Goal: Information Seeking & Learning: Understand process/instructions

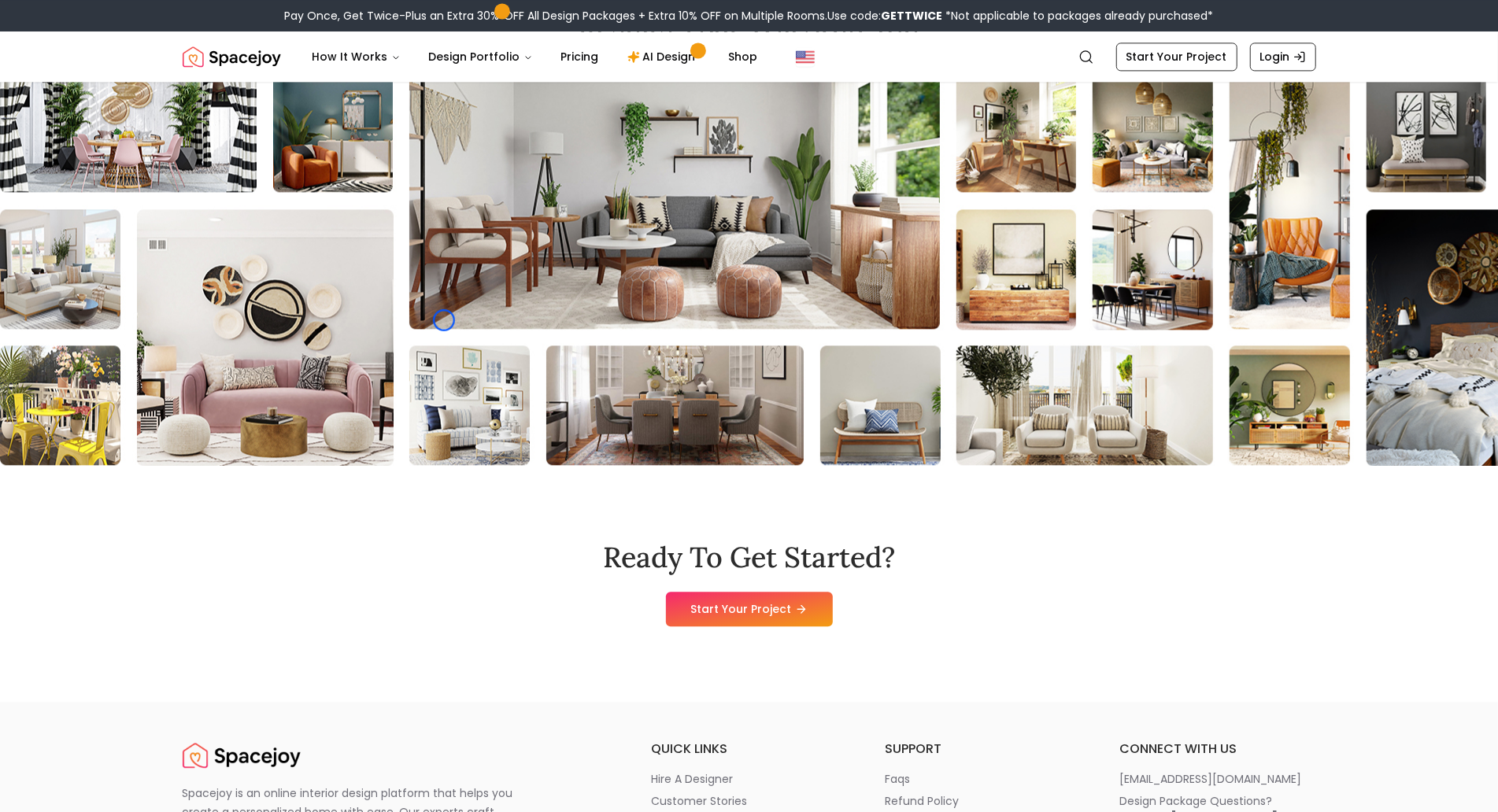
scroll to position [2780, 0]
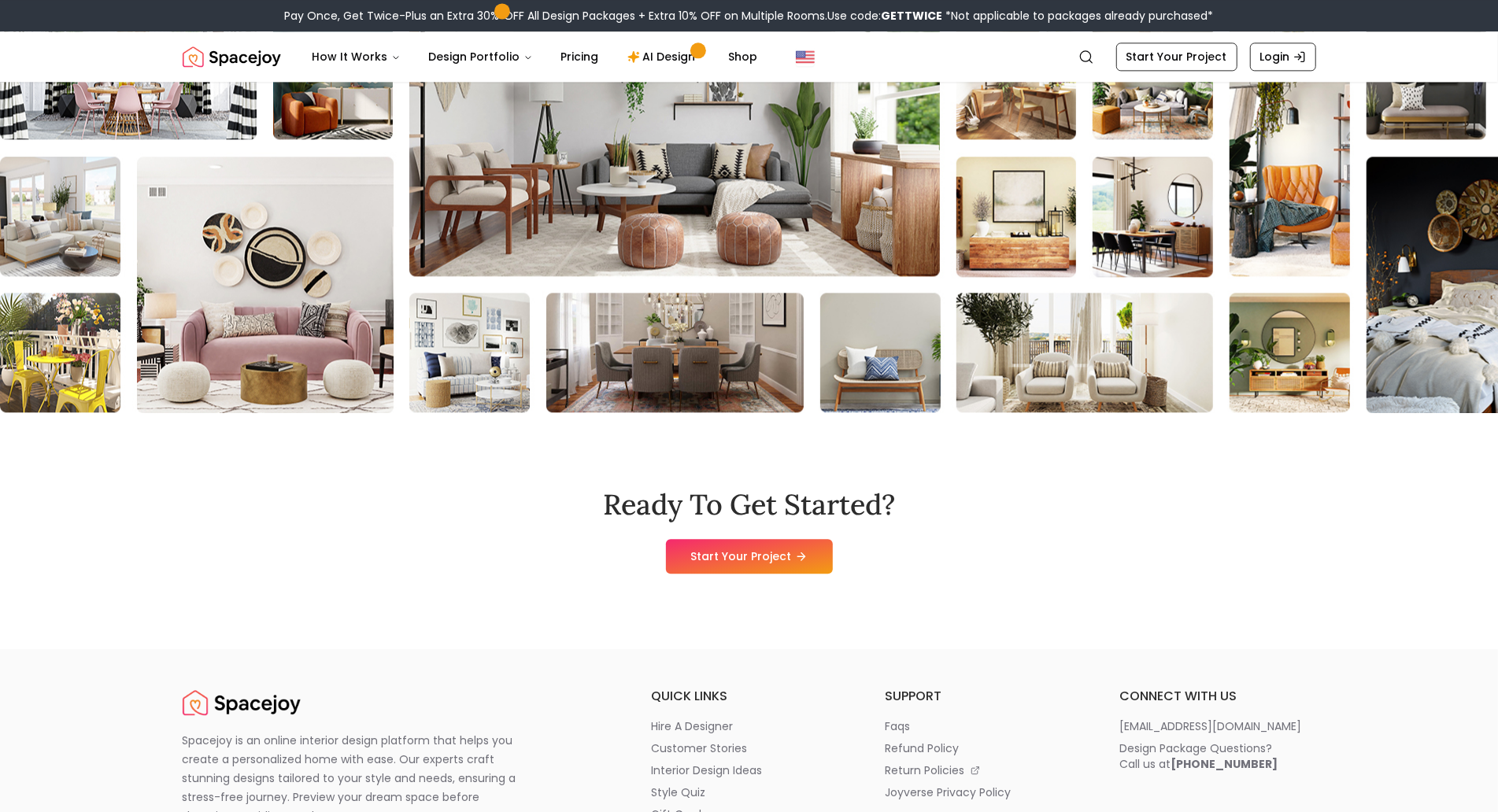
click at [121, 98] on img at bounding box center [1220, 216] width 2442 height 394
click at [156, 152] on img at bounding box center [1220, 216] width 2442 height 394
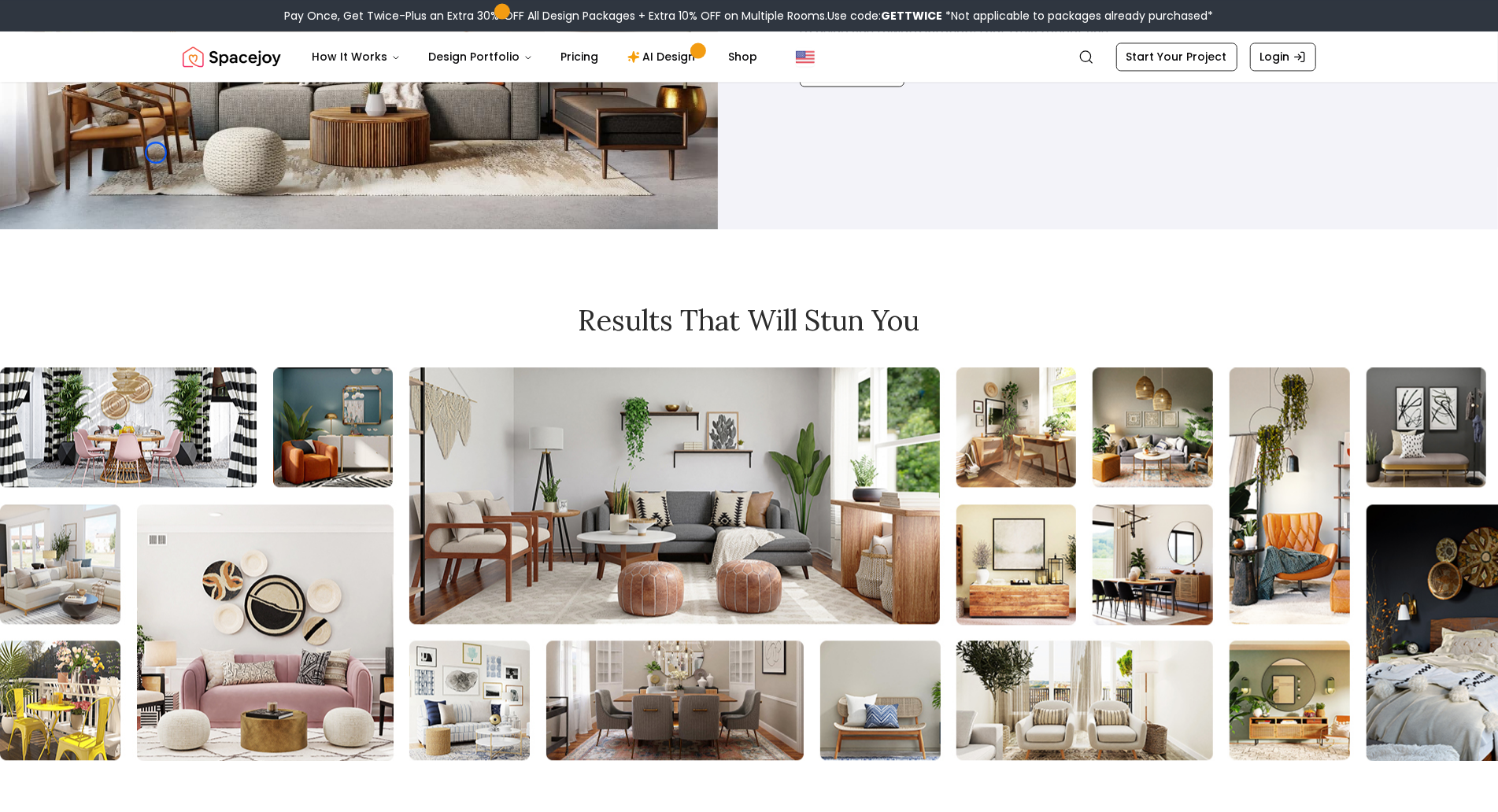
scroll to position [2430, 0]
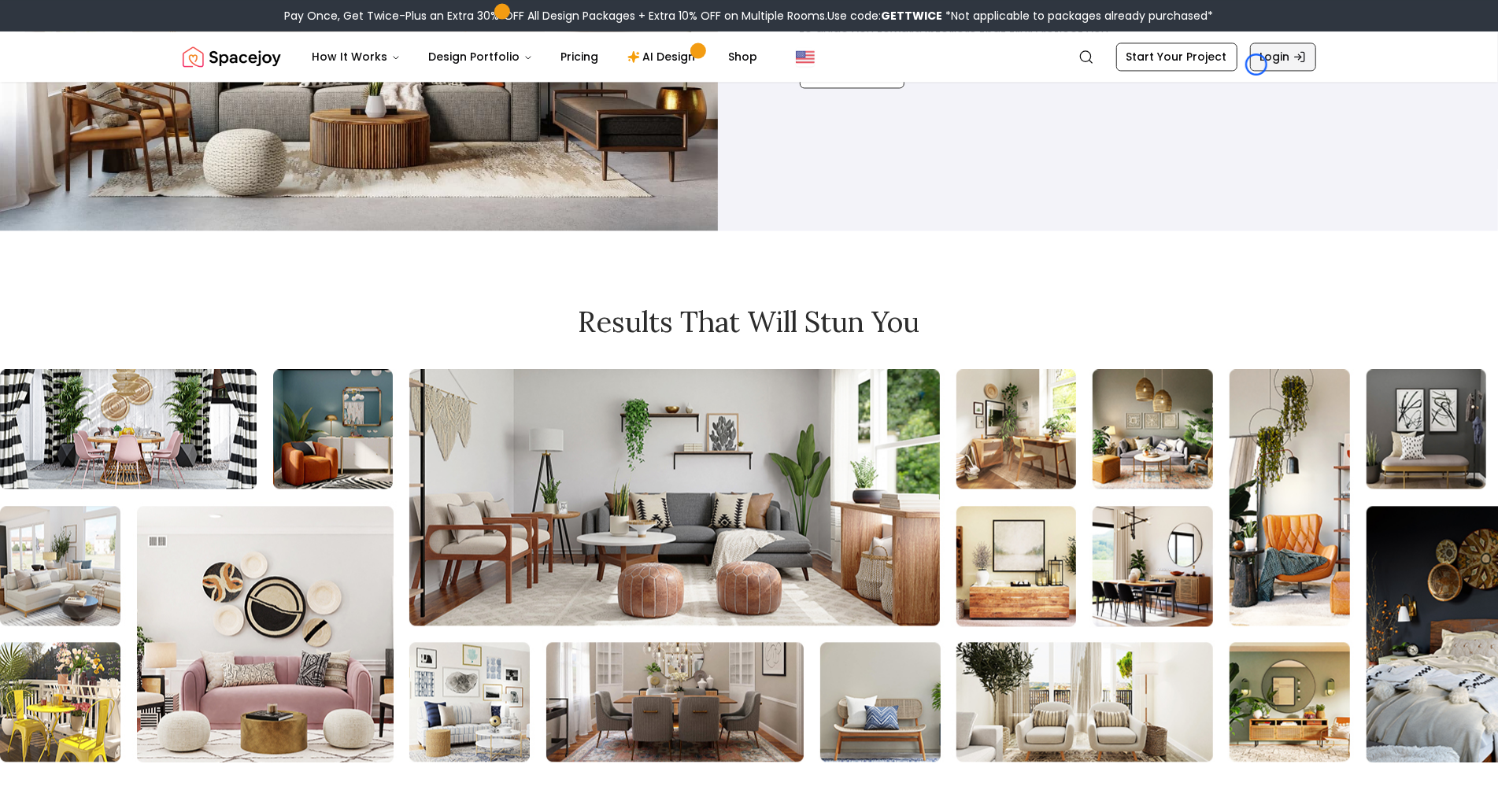
click at [1257, 64] on link "Login" at bounding box center [1282, 56] width 66 height 29
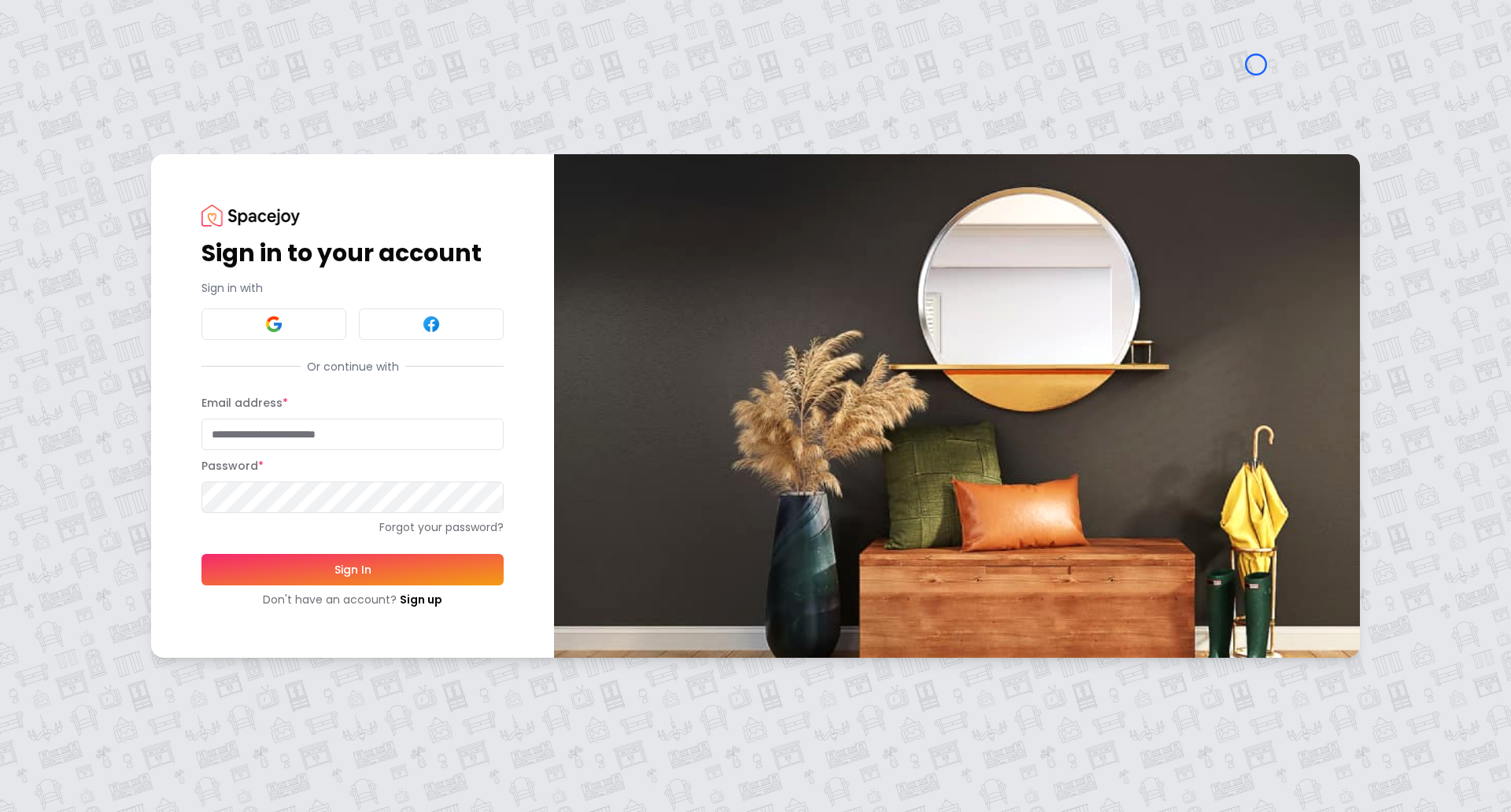
click at [87, 79] on div "Sign in to your account Sign in with Or continue with Email address * Password …" at bounding box center [756, 406] width 1511 height 812
click at [101, 133] on div "Sign in to your account Sign in with Or continue with Email address * Password …" at bounding box center [756, 406] width 1511 height 812
click at [417, 595] on link "Sign up" at bounding box center [420, 599] width 42 height 15
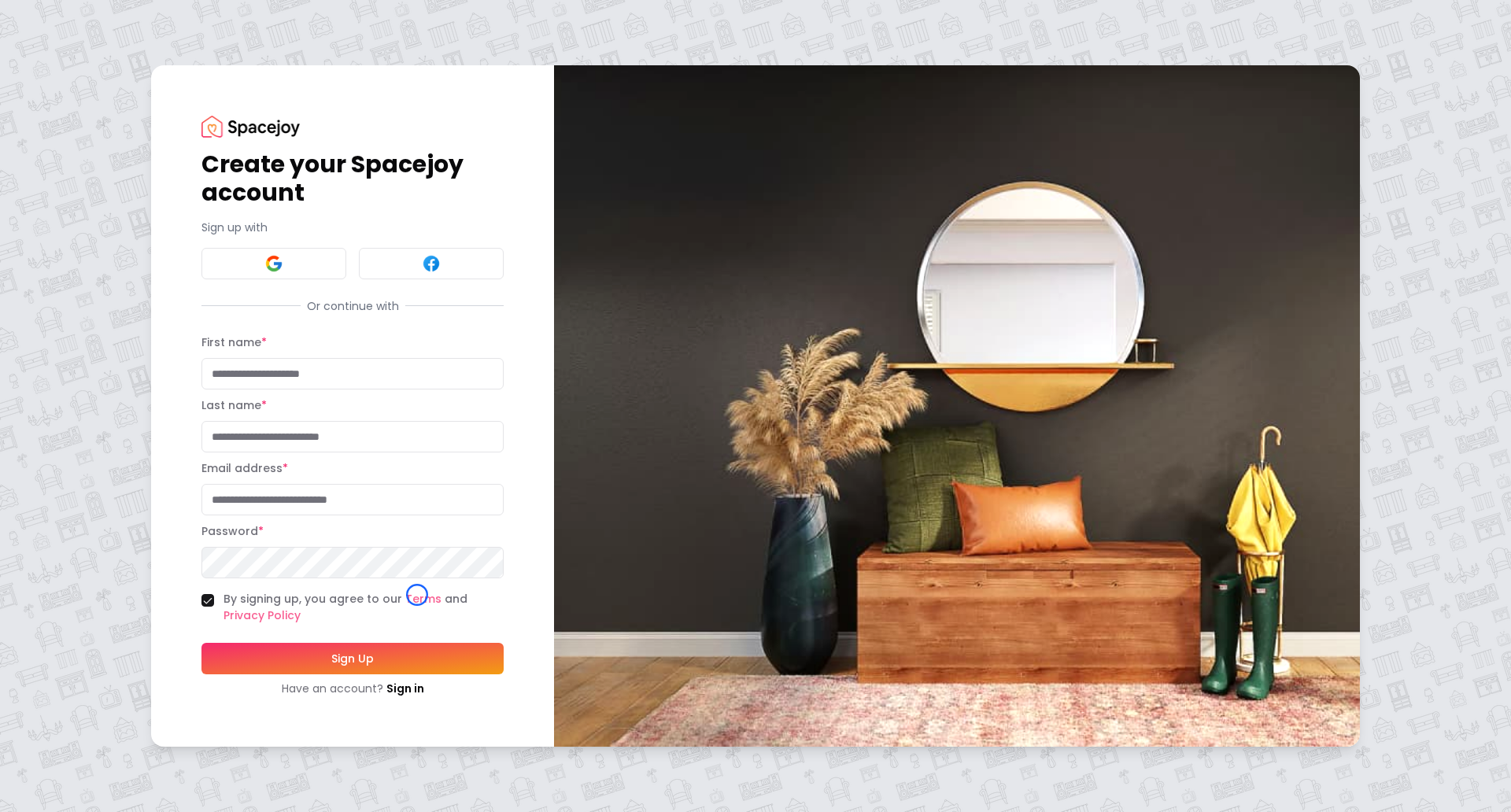
click at [133, 91] on div "Create your Spacejoy account Sign up with Or continue with First name * Last na…" at bounding box center [756, 406] width 1511 height 812
click at [135, 86] on div "Create your Spacejoy account Sign up with Or continue with First name * Last na…" at bounding box center [756, 406] width 1511 height 812
click at [404, 689] on link "Sign in" at bounding box center [404, 688] width 37 height 15
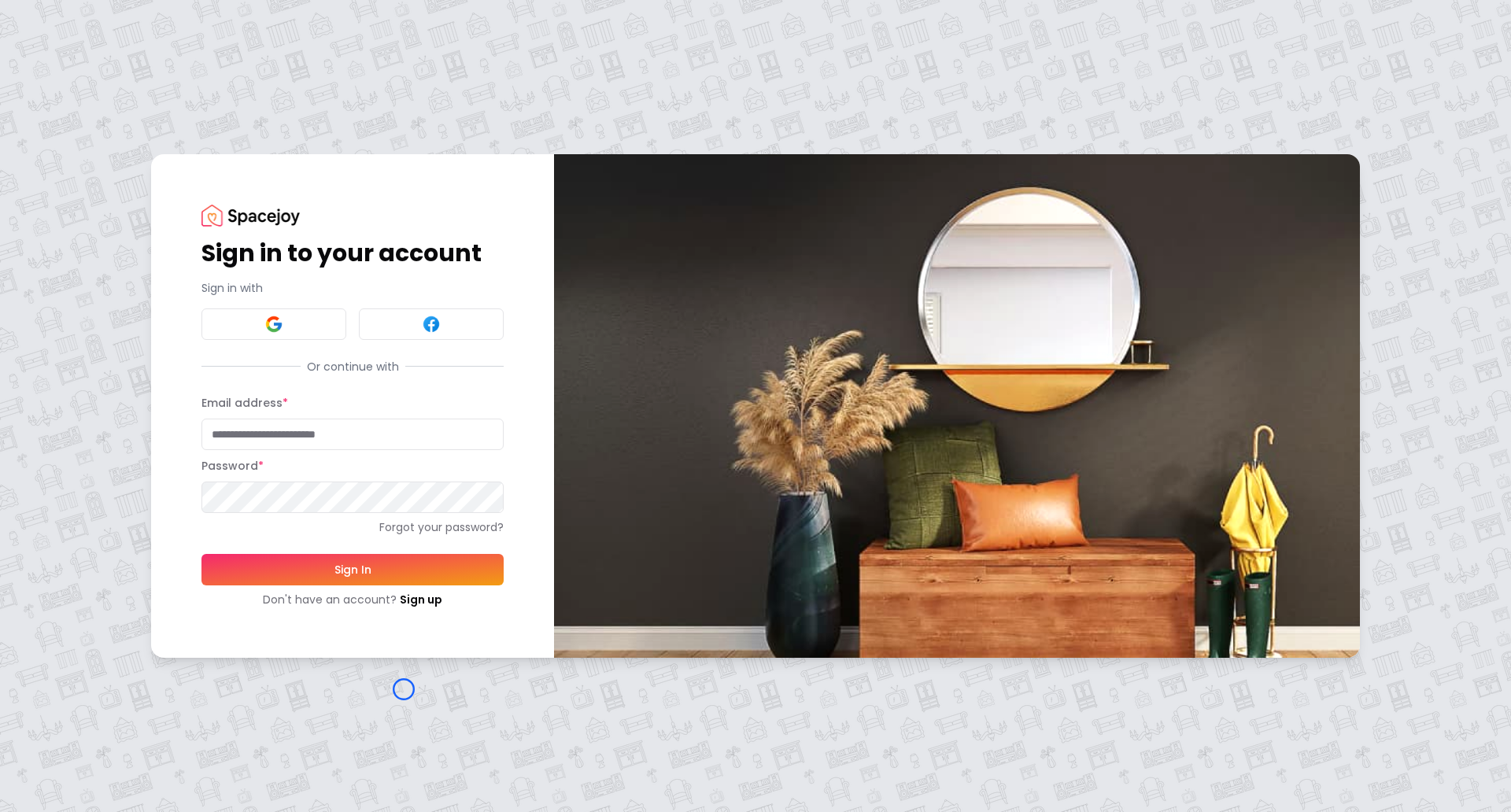
click at [82, 154] on div "Sign in to your account Sign in with Or continue with Email address * Password …" at bounding box center [756, 406] width 1511 height 812
click at [104, 90] on div "Sign in to your account Sign in with Or continue with Email address * Password …" at bounding box center [756, 406] width 1511 height 812
click at [414, 602] on link "Sign up" at bounding box center [420, 599] width 42 height 15
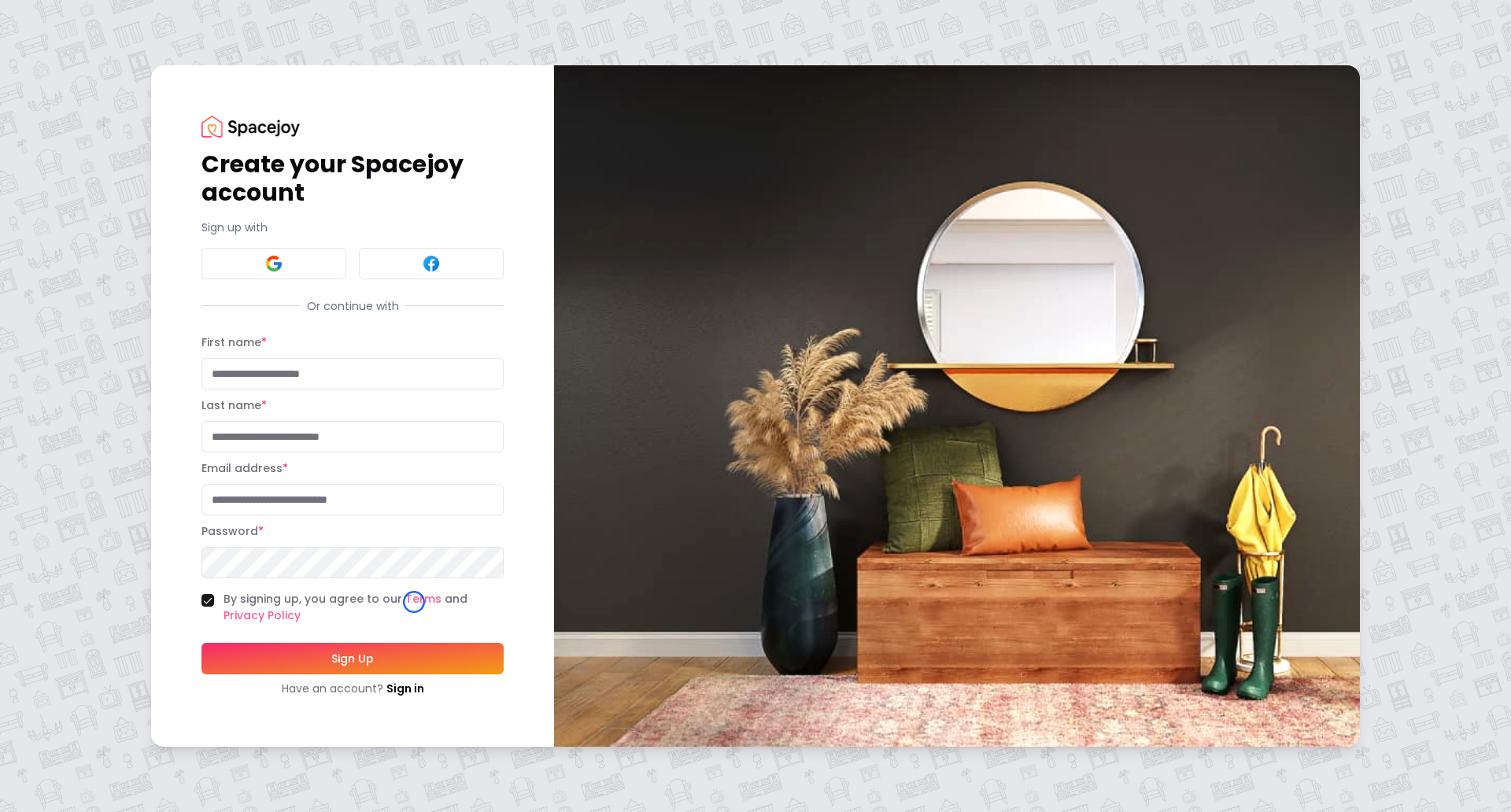
click at [127, 92] on div "Create your Spacejoy account Sign up with Or continue with First name * Last na…" at bounding box center [756, 406] width 1511 height 812
click at [144, 95] on div "Create your Spacejoy account Sign up with Or continue with First name * Last na…" at bounding box center [756, 406] width 1511 height 812
click at [391, 687] on link "Sign in" at bounding box center [404, 688] width 37 height 15
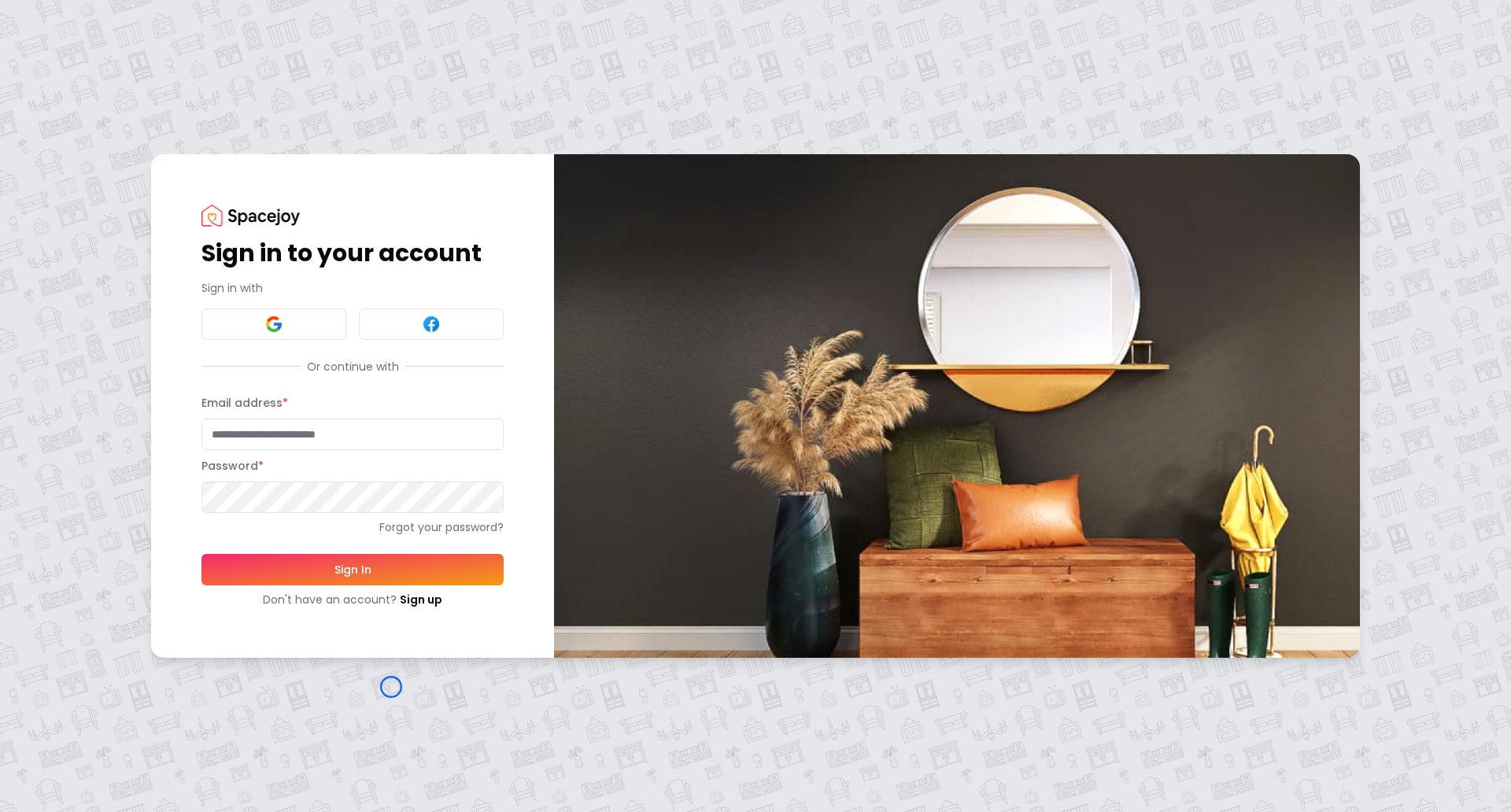
click at [391, 687] on div "Sign in to your account Sign in with Or continue with Email address * Password …" at bounding box center [756, 406] width 1511 height 812
click at [128, 108] on div "Sign in to your account Sign in with Or continue with Email address * Password …" at bounding box center [756, 406] width 1511 height 812
click at [419, 598] on link "Sign up" at bounding box center [420, 599] width 42 height 15
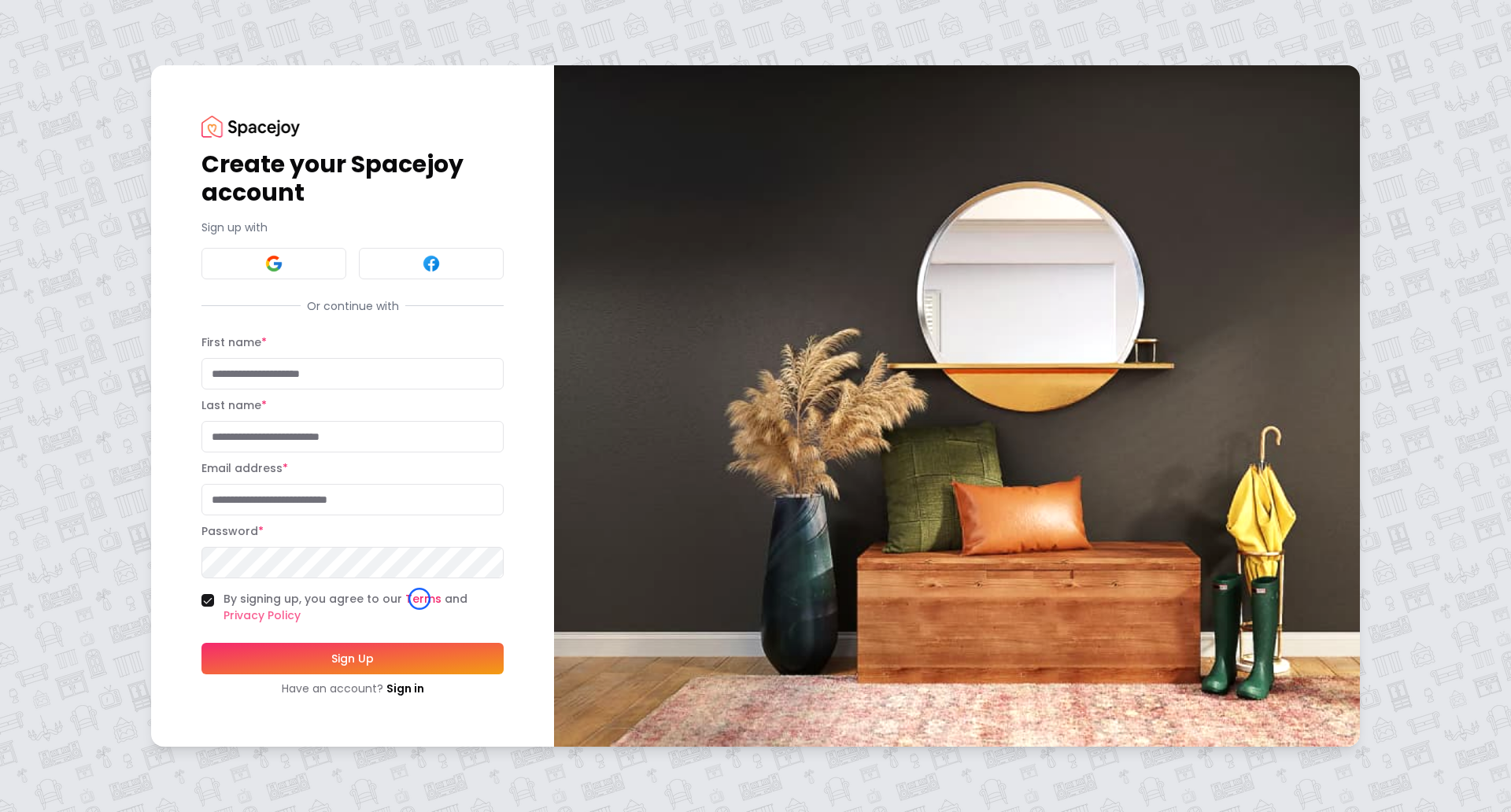
click at [419, 598] on link "Terms" at bounding box center [423, 598] width 36 height 15
click at [218, 122] on img at bounding box center [250, 126] width 99 height 21
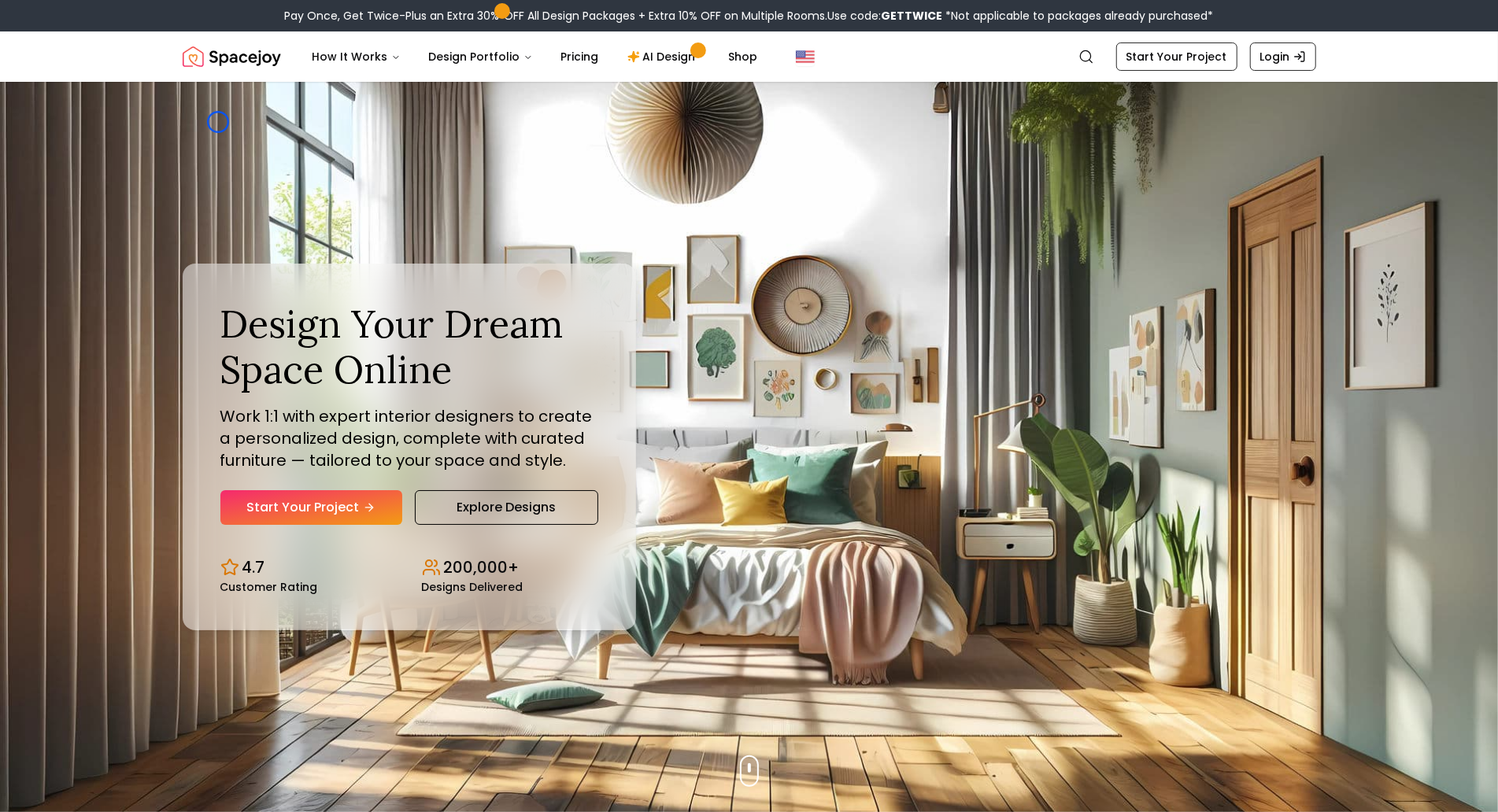
click at [218, 122] on div "Design Your Dream Space Online Work 1:1 with expert interior designers to creat…" at bounding box center [749, 446] width 1209 height 731
click at [85, 86] on img "Hero section" at bounding box center [749, 446] width 1498 height 731
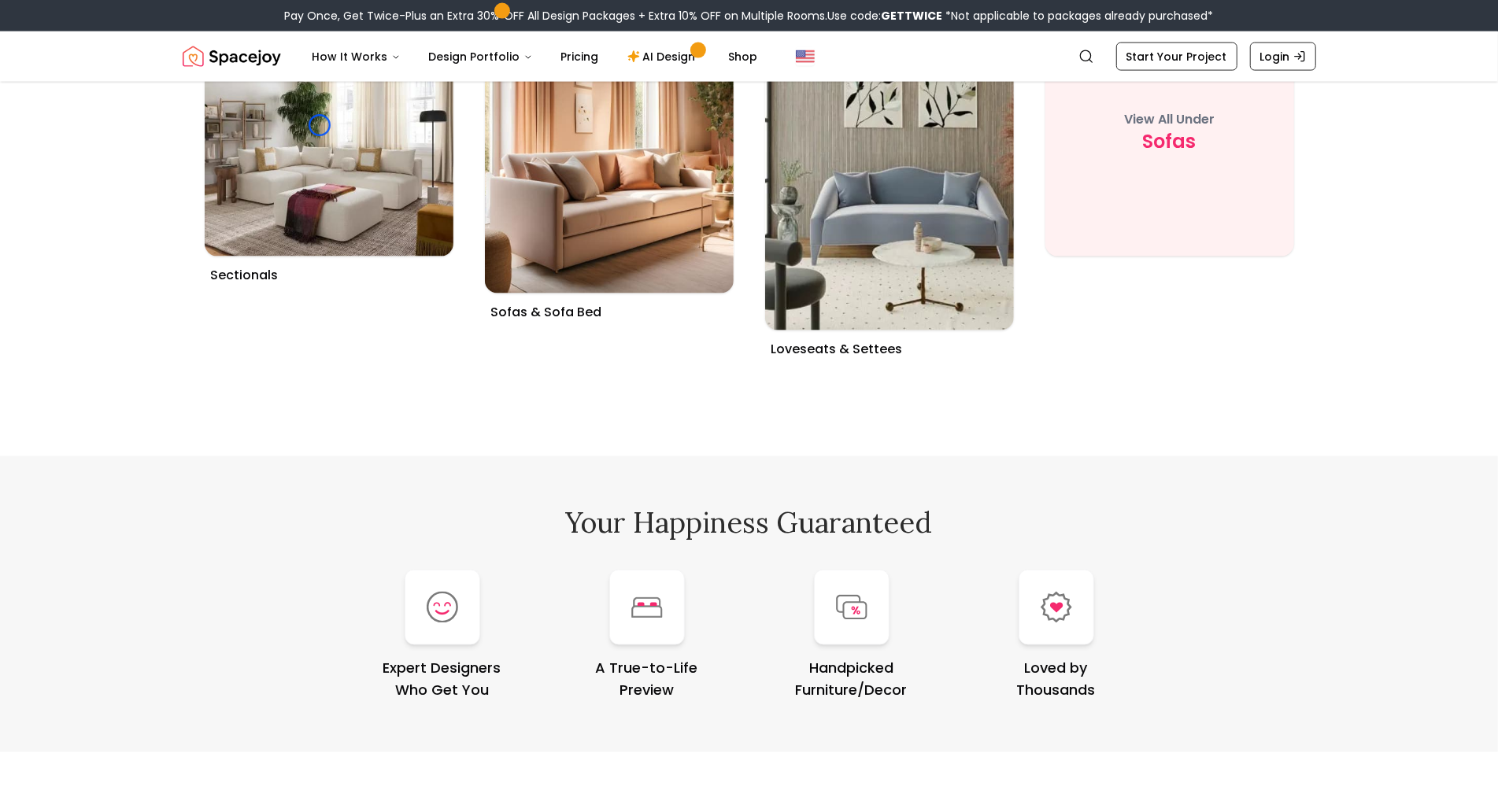
scroll to position [6271, 0]
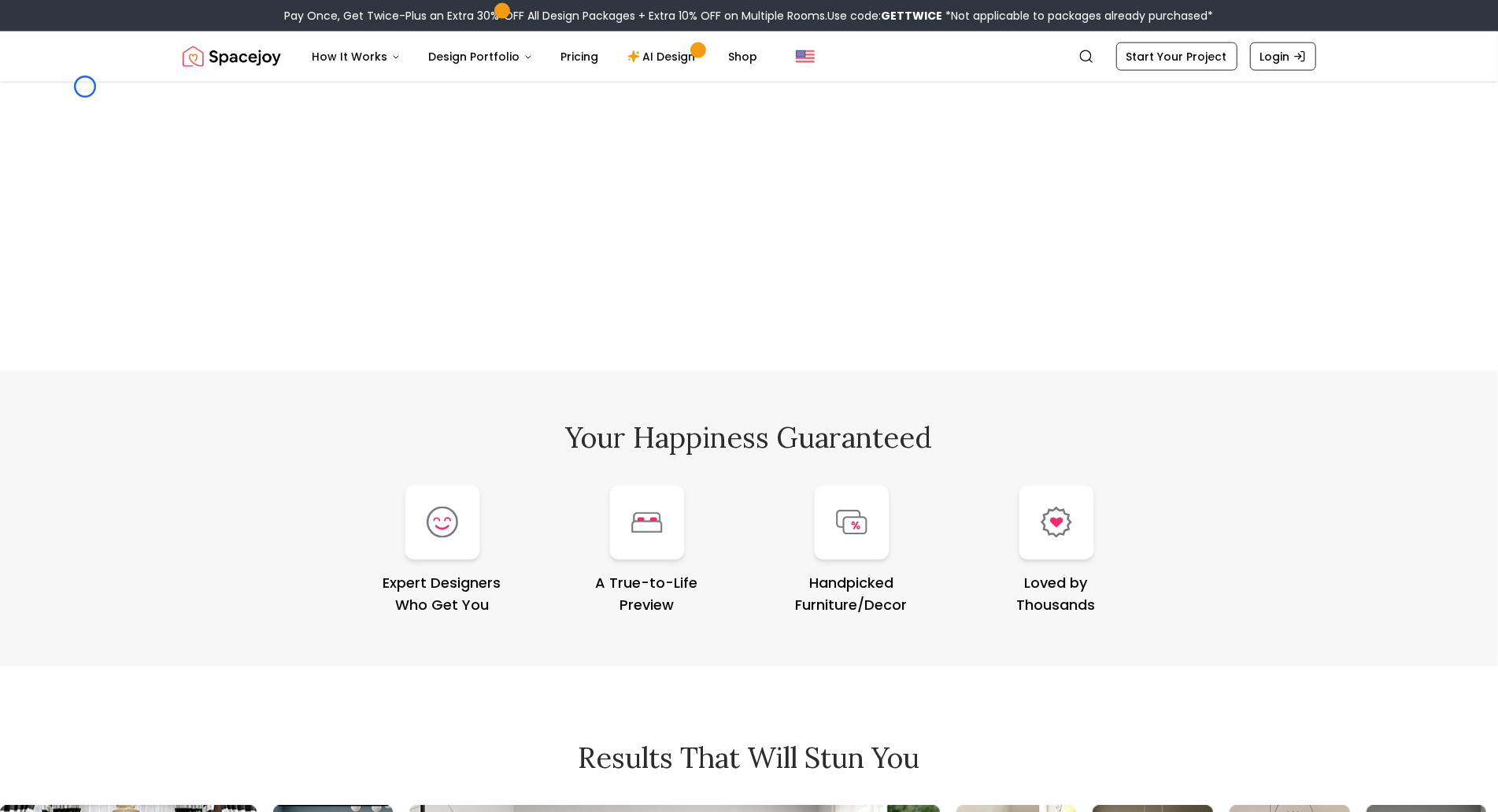
scroll to position [5925, 0]
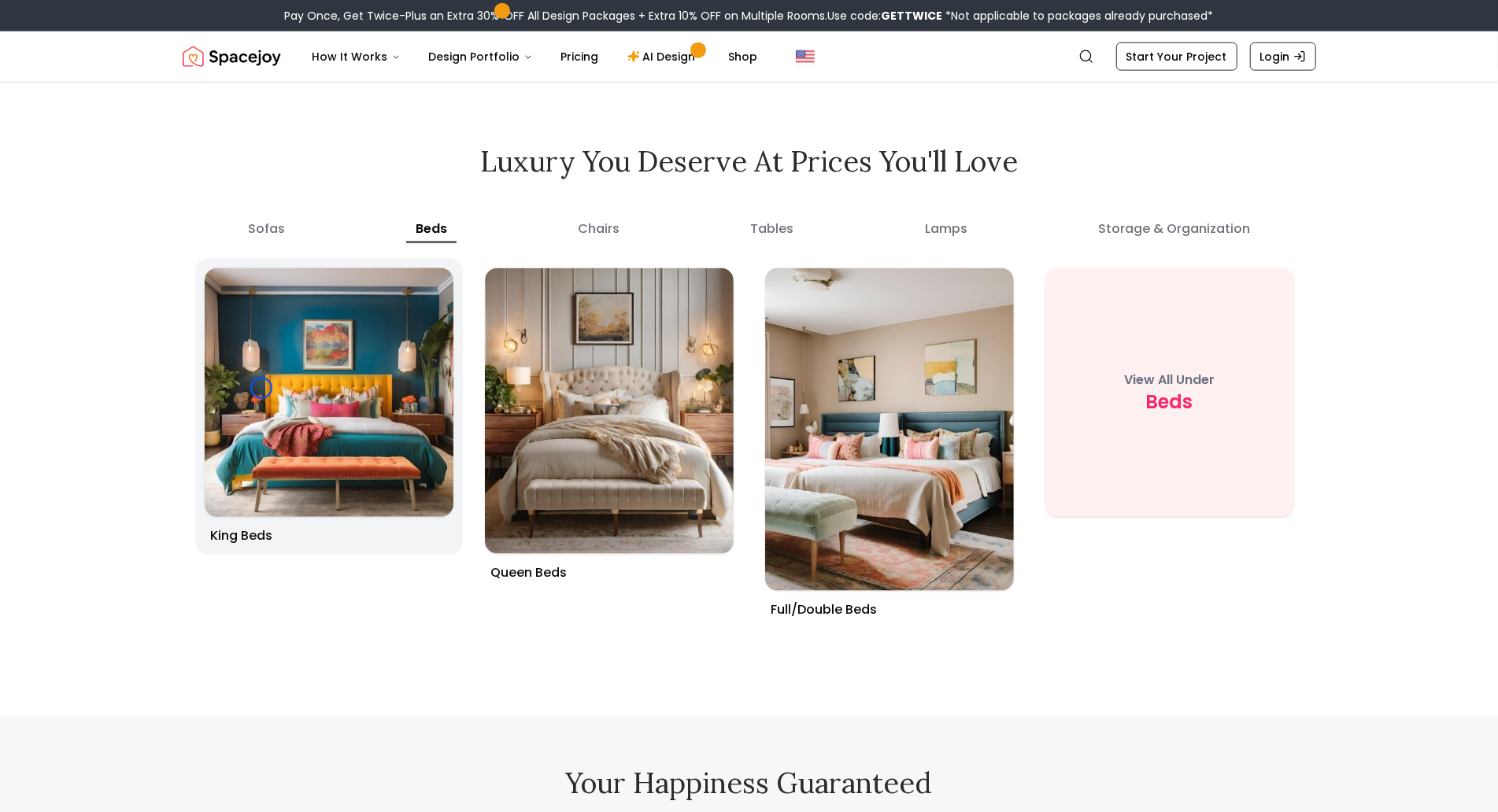
click at [261, 388] on img at bounding box center [329, 393] width 261 height 261
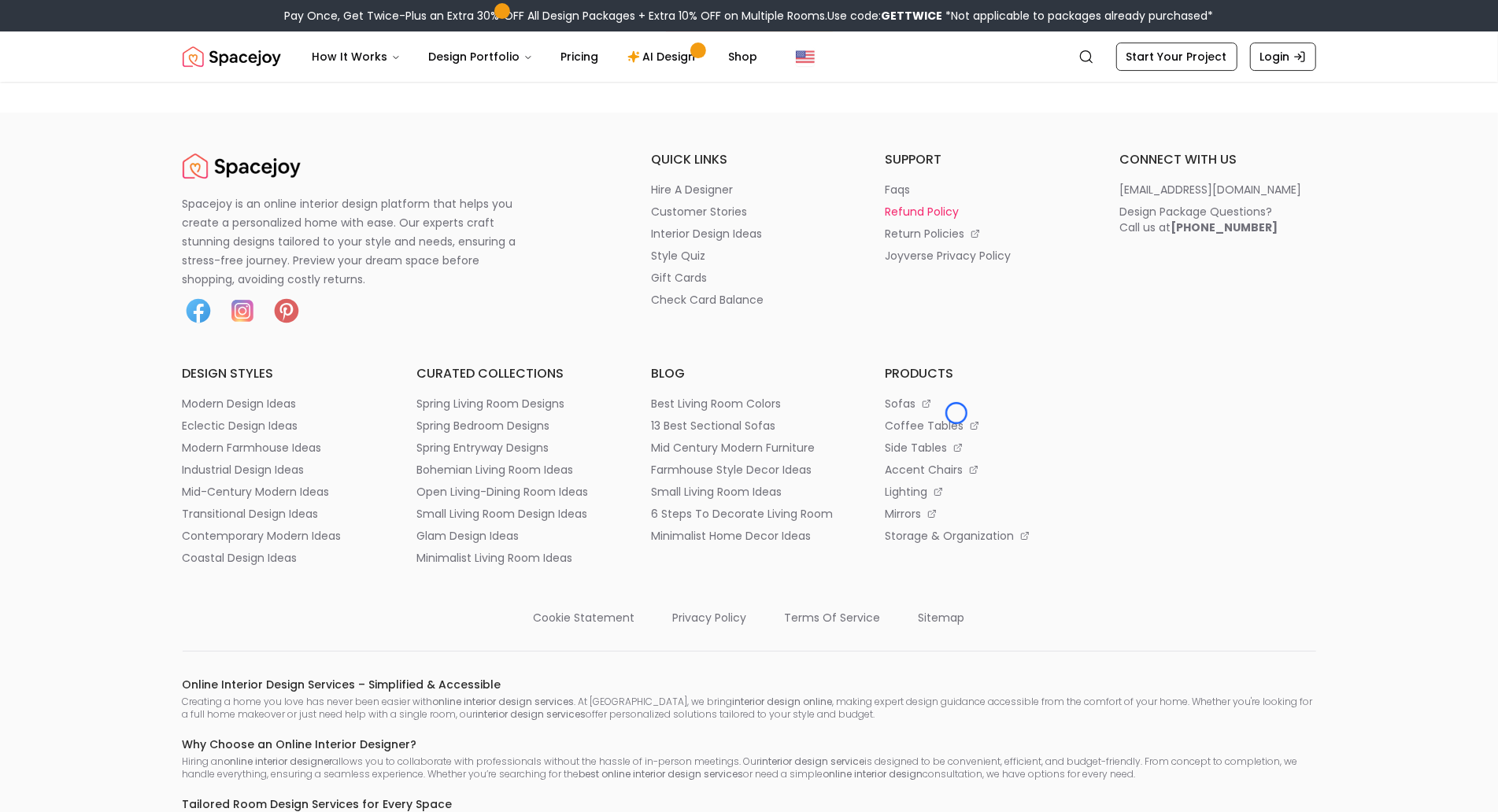
click at [956, 219] on p "refund policy" at bounding box center [921, 212] width 74 height 15
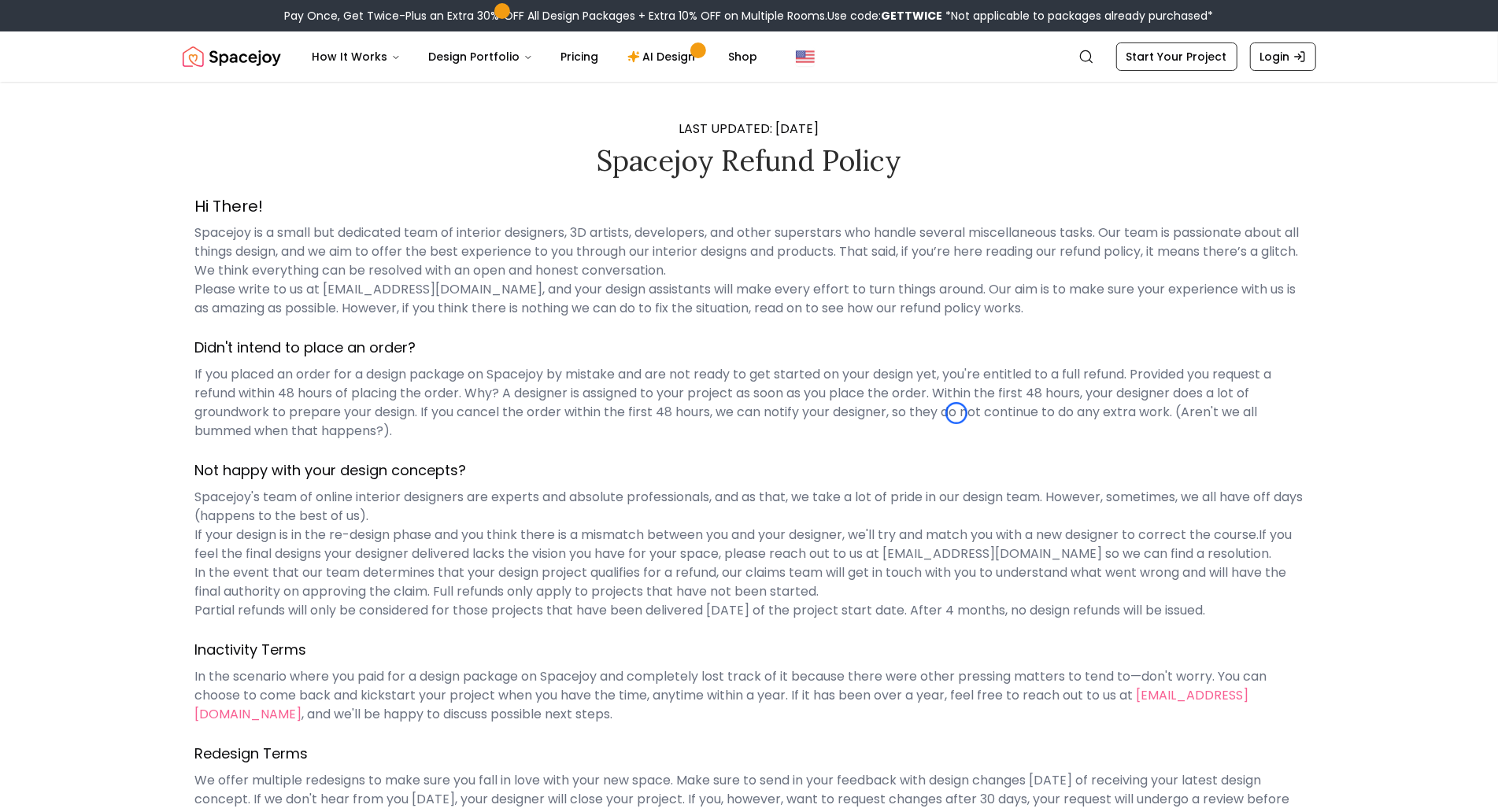
click at [956, 413] on p "If you placed an order for a design package on Spacejoy by mistake and are not …" at bounding box center [749, 402] width 1108 height 76
click at [153, 138] on div "LAST UPDATED: MAR 02nd, 2025 Spacejoy Refund Policy Hi There! Spacejoy is a sma…" at bounding box center [749, 454] width 1209 height 746
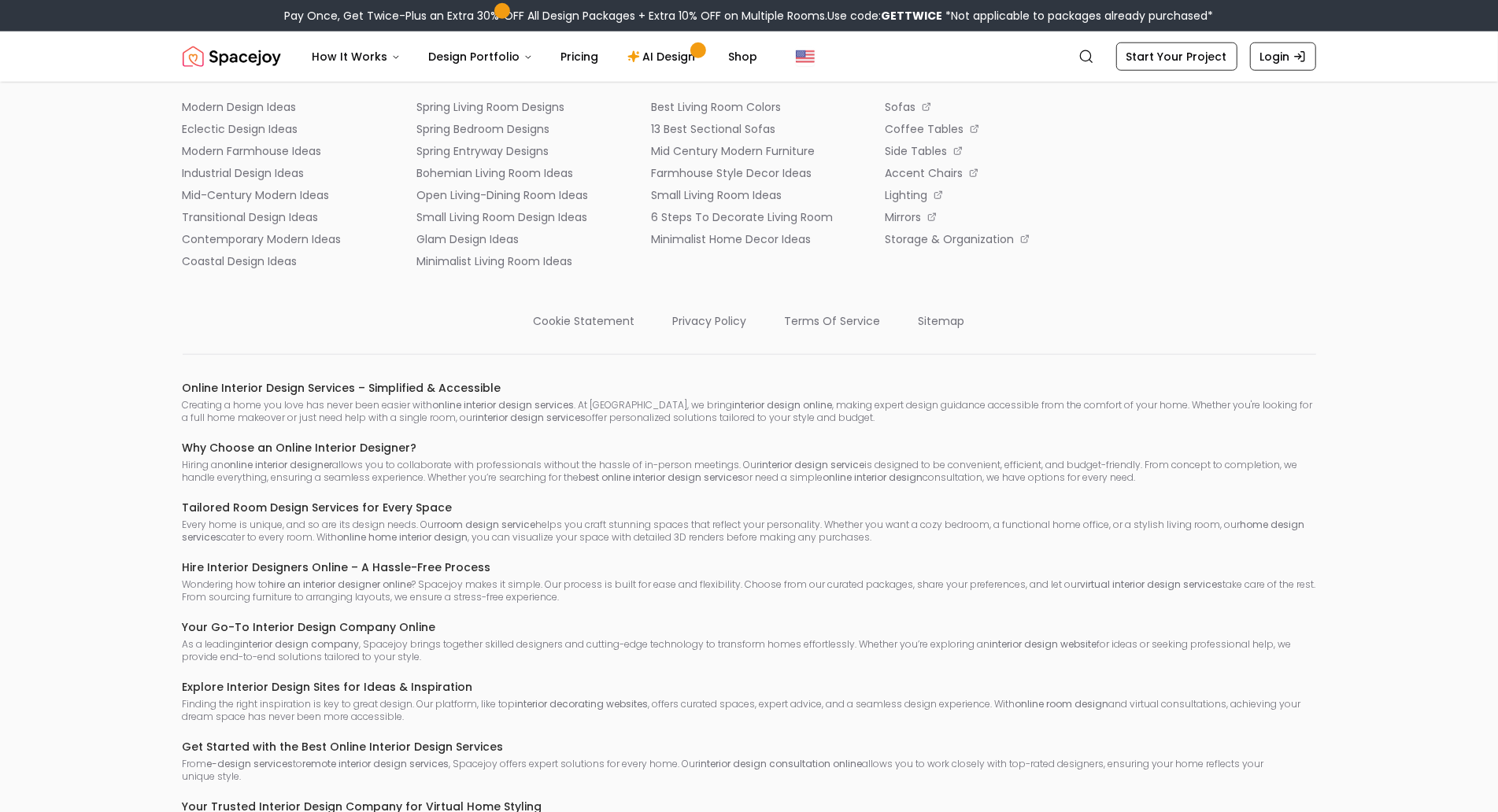
scroll to position [1380, 0]
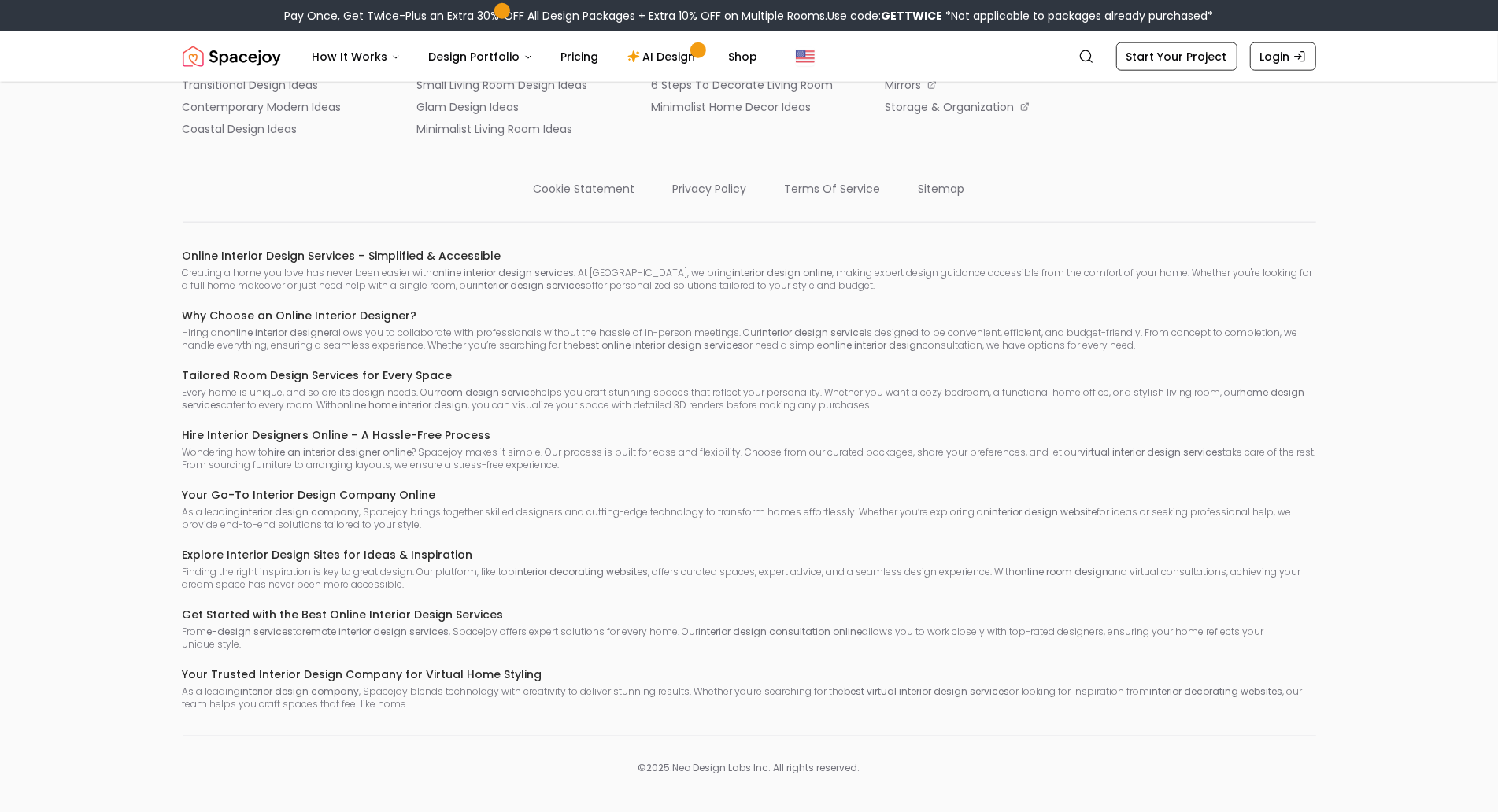
click at [153, 138] on div "Spacejoy is an online interior design platform that helps you create a personal…" at bounding box center [749, 248] width 1209 height 1053
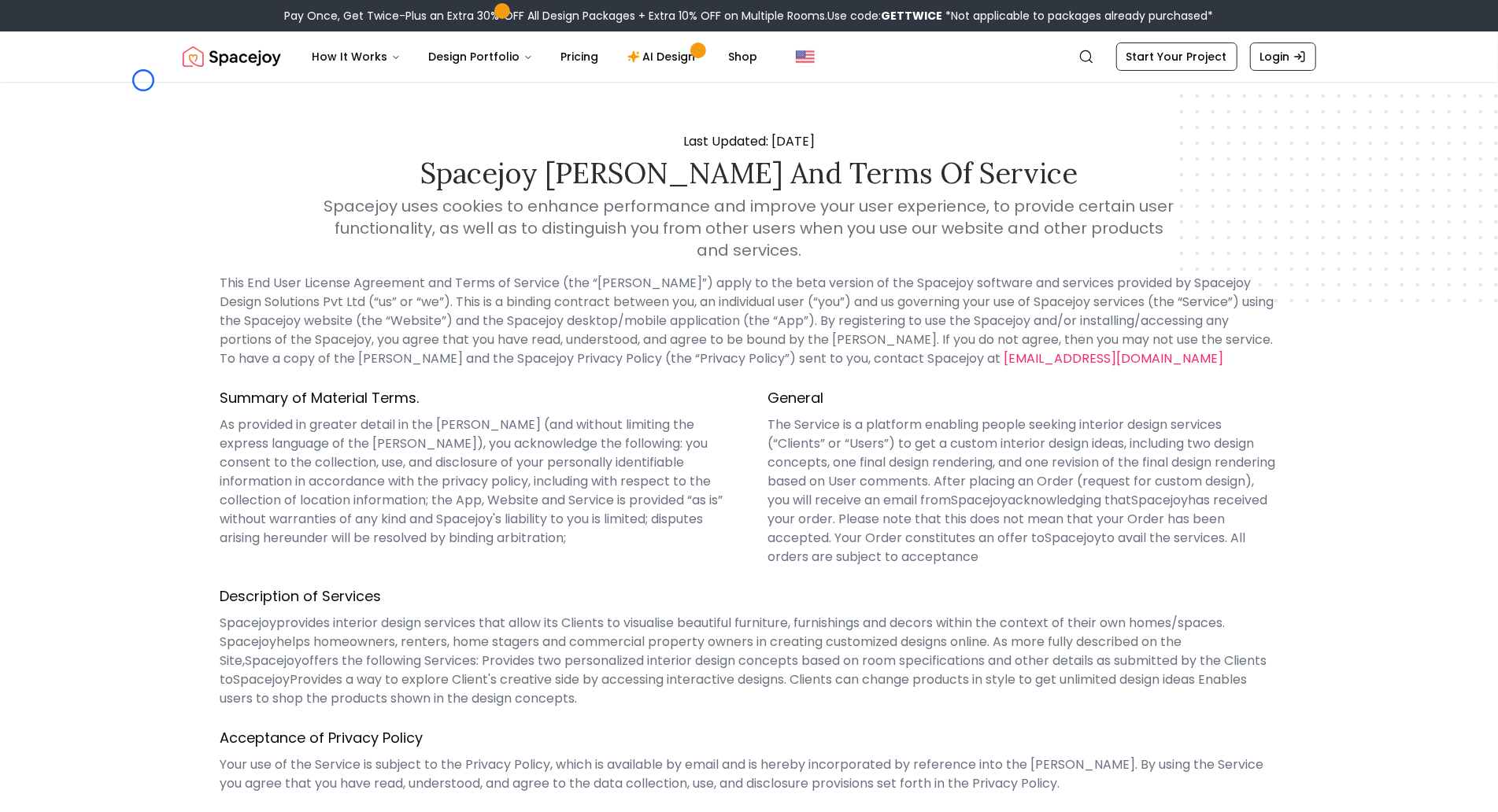
click at [144, 80] on header "Spacejoy Search How It Works Design Portfolio Pricing AI Design Shop Search Sta…" at bounding box center [749, 56] width 1498 height 51
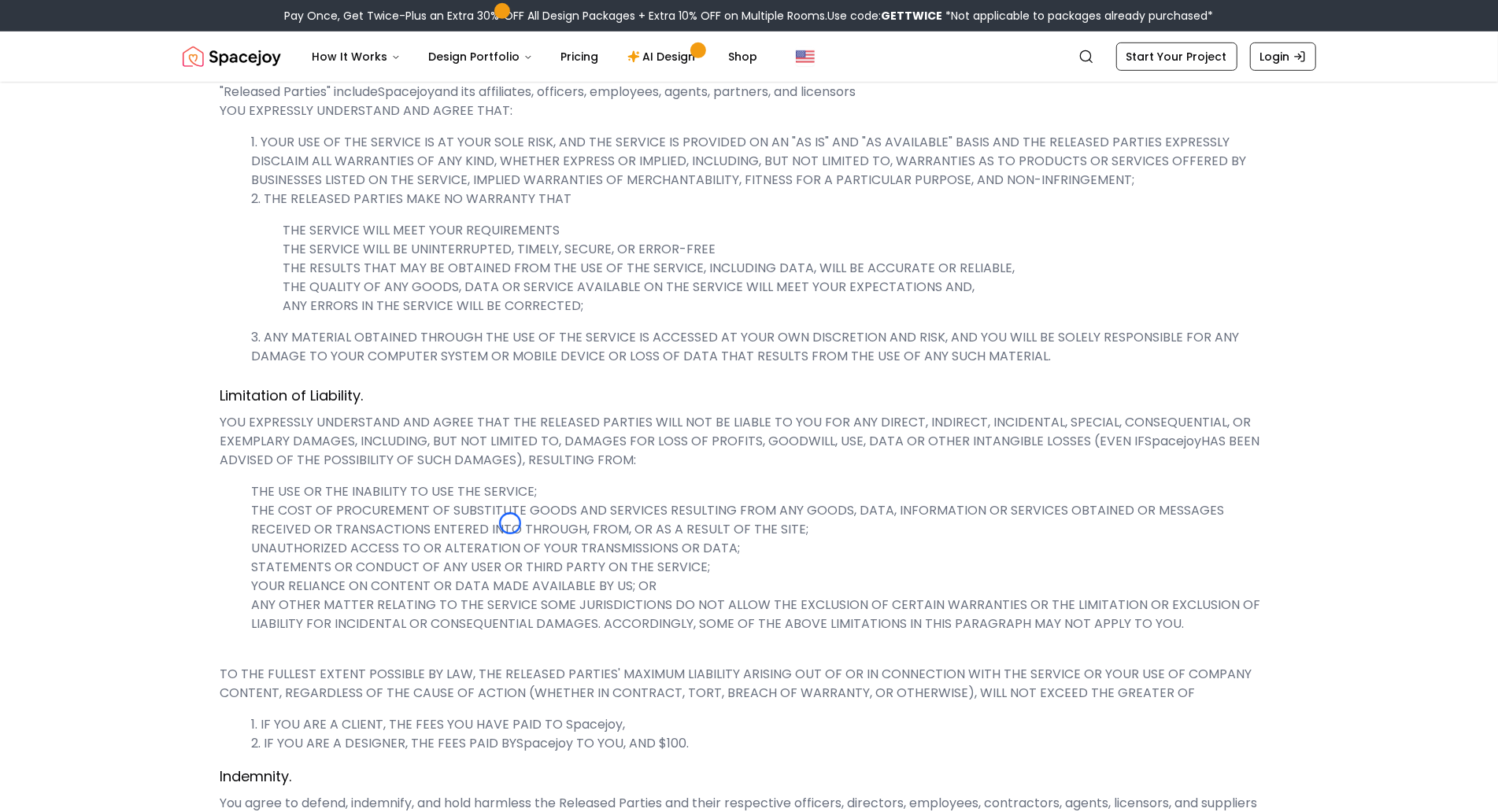
scroll to position [5168, 0]
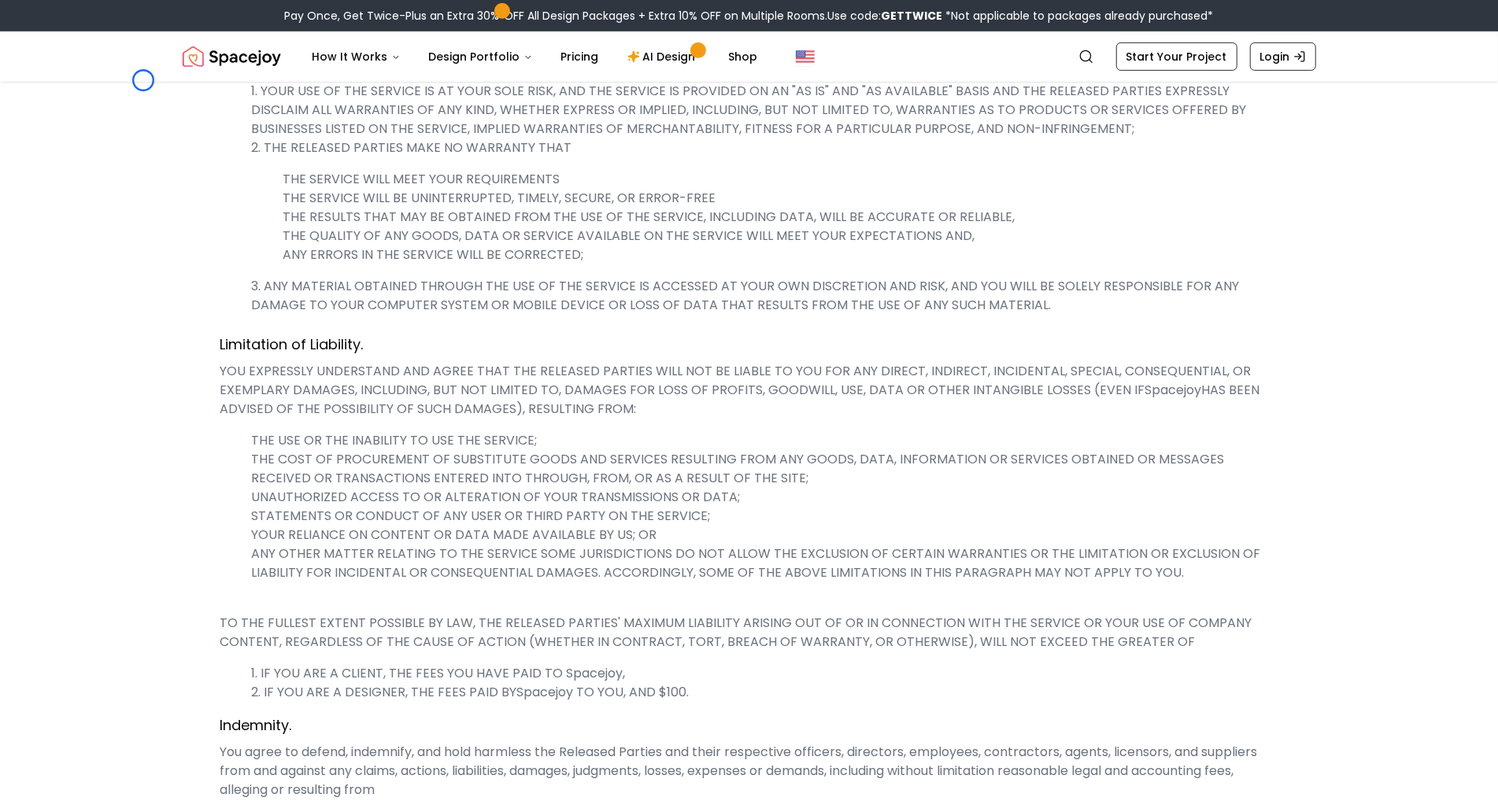
click at [144, 80] on header "Spacejoy Search How It Works Design Portfolio Pricing AI Design Shop Search Sta…" at bounding box center [749, 56] width 1498 height 51
